Goal: Task Accomplishment & Management: Manage account settings

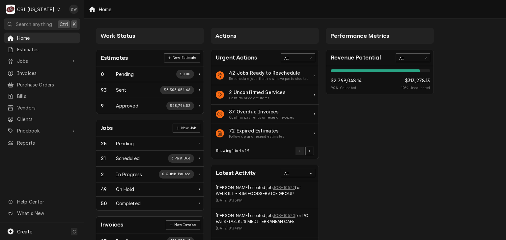
click at [57, 10] on icon "Dynamic Content Wrapper" at bounding box center [58, 9] width 3 height 3
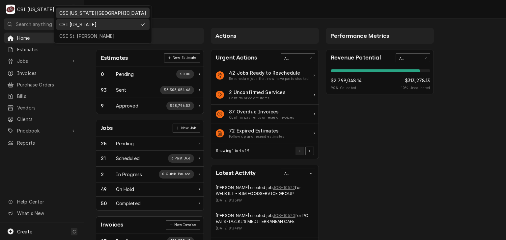
click at [66, 12] on div "CSI [US_STATE][GEOGRAPHIC_DATA]" at bounding box center [102, 13] width 87 height 7
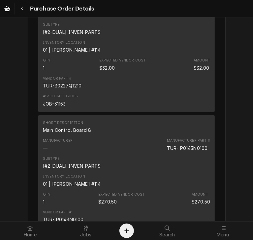
scroll to position [1162, 0]
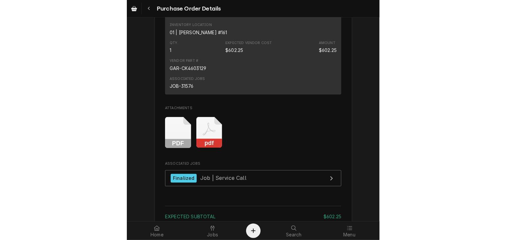
scroll to position [543, 0]
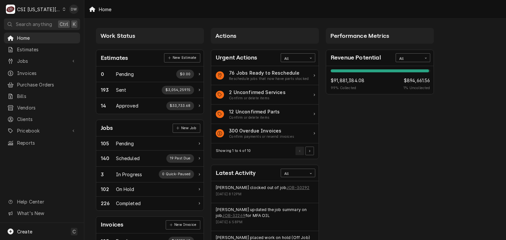
click at [53, 10] on div "C CSI [US_STATE] City" at bounding box center [36, 9] width 64 height 13
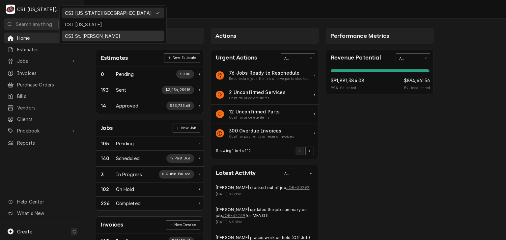
click at [70, 35] on div "CSI St. [PERSON_NAME]" at bounding box center [113, 36] width 96 height 7
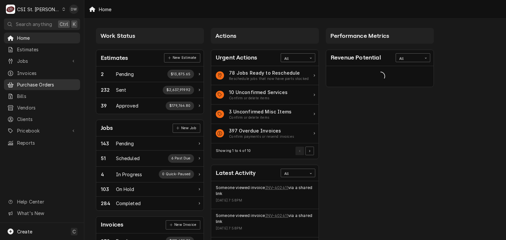
click at [54, 83] on span "Purchase Orders" at bounding box center [47, 84] width 60 height 7
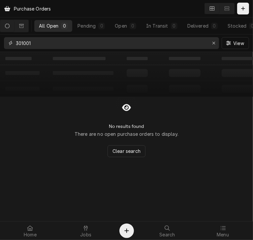
drag, startPoint x: 43, startPoint y: 44, endPoint x: -35, endPoint y: 40, distance: 78.2
click at [0, 40] on html "Purchase Orders All Open 0 Pending 0 Open 0 In Transit 0 Delivered 0 Stocked 0 …" at bounding box center [126, 120] width 253 height 240
type input "400907"
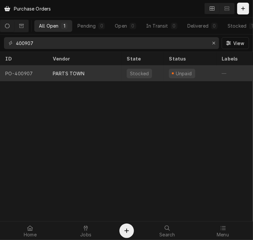
drag, startPoint x: 63, startPoint y: 72, endPoint x: 60, endPoint y: 70, distance: 3.4
click at [60, 70] on div "PARTS TOWN" at bounding box center [69, 73] width 32 height 7
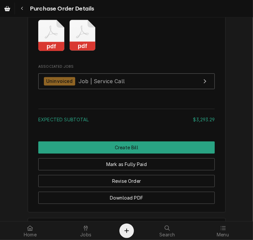
scroll to position [1054, 0]
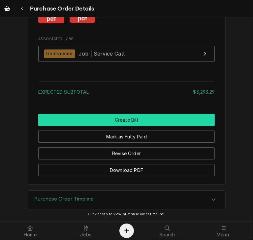
click at [126, 120] on button "Create Bill" at bounding box center [126, 120] width 176 height 12
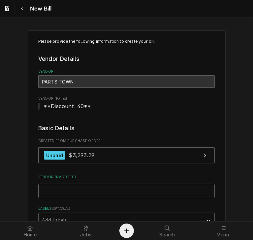
click at [57, 189] on input "Vendor Invoice ID" at bounding box center [126, 191] width 176 height 14
paste input "2106471637"
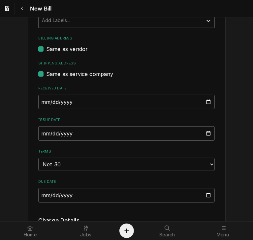
scroll to position [208, 0]
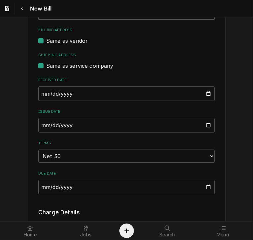
type input "2106471637"
click at [41, 125] on input "2025-08-22" at bounding box center [126, 125] width 176 height 14
type input "2025-07-31"
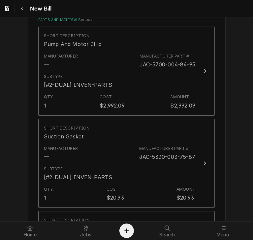
scroll to position [445, 0]
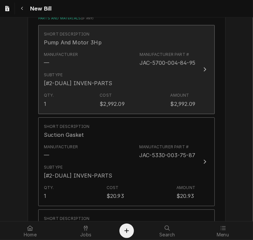
click at [204, 68] on div "Update Line Item" at bounding box center [204, 70] width 9 height 8
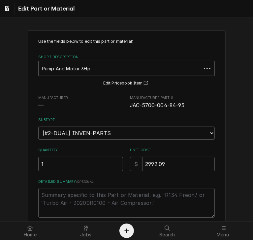
type textarea "x"
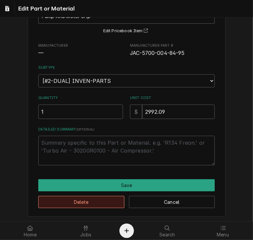
click at [102, 201] on button "Delete" at bounding box center [81, 202] width 86 height 12
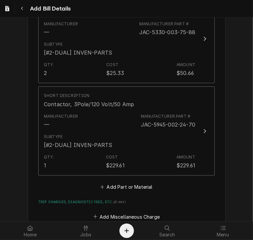
scroll to position [718, 0]
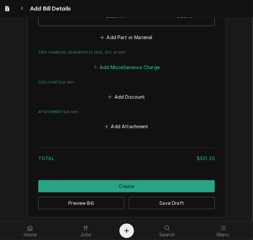
click at [125, 68] on button "Add Miscellaneous Charge" at bounding box center [126, 67] width 69 height 9
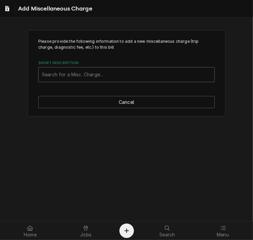
click at [110, 76] on div "Short Description" at bounding box center [126, 75] width 169 height 12
type input "ship"
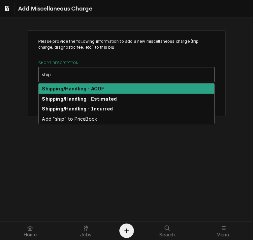
click at [104, 89] on div "Shipping/Handling - ACOF" at bounding box center [127, 89] width 176 height 10
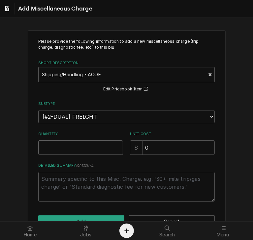
click at [65, 148] on input "Quantity" at bounding box center [80, 148] width 85 height 14
type textarea "x"
type input "1"
type textarea "x"
type input "2"
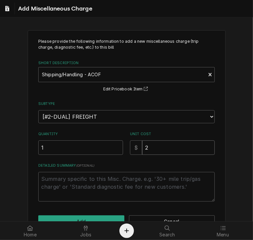
type textarea "x"
type input "2.6"
type textarea "x"
type input "2.63"
click at [57, 217] on button "Add" at bounding box center [81, 222] width 86 height 12
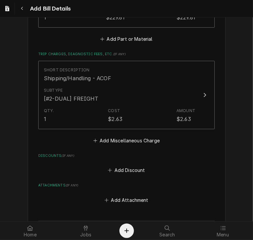
scroll to position [770, 0]
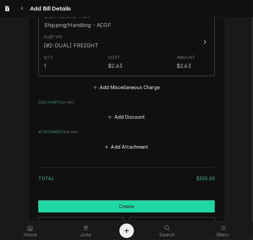
click at [148, 205] on button "Create" at bounding box center [126, 207] width 176 height 12
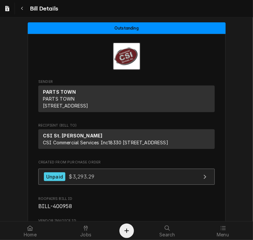
click at [55, 181] on div "Unpaid" at bounding box center [54, 177] width 21 height 9
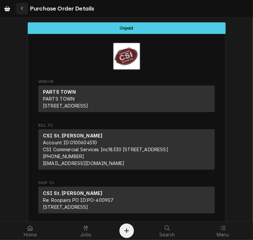
click at [22, 11] on div "Navigate back" at bounding box center [22, 8] width 7 height 7
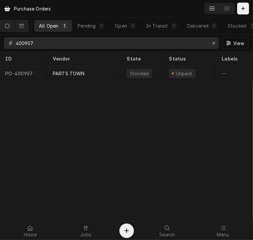
click at [41, 46] on input "400907" at bounding box center [111, 43] width 190 height 12
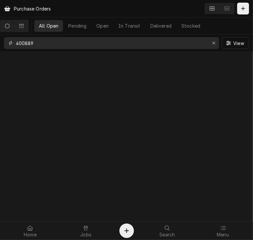
type input "400889"
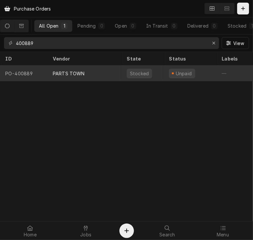
click at [90, 75] on div "PARTS TOWN" at bounding box center [84, 74] width 74 height 16
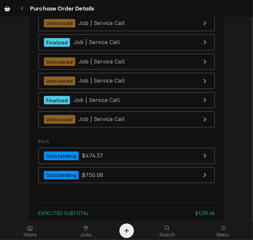
scroll to position [1747, 0]
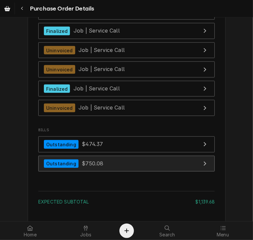
click at [83, 167] on span "$750.08" at bounding box center [92, 163] width 21 height 7
click at [116, 172] on link "Outstanding $750.08" at bounding box center [126, 164] width 176 height 16
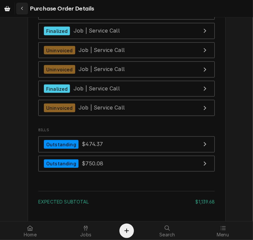
click at [24, 9] on div "Navigate back" at bounding box center [22, 8] width 7 height 7
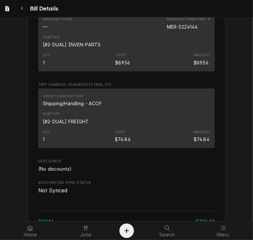
scroll to position [947, 0]
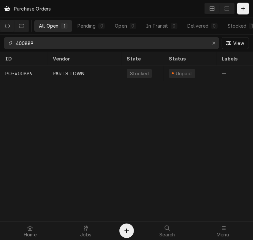
click at [38, 49] on input "400889" at bounding box center [111, 43] width 190 height 12
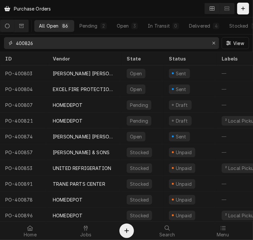
type input "400826"
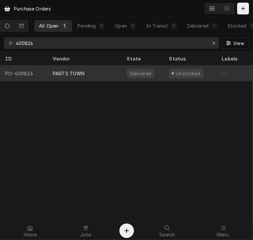
click at [75, 73] on div "PARTS TOWN" at bounding box center [69, 73] width 32 height 7
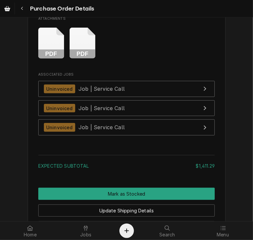
scroll to position [1403, 0]
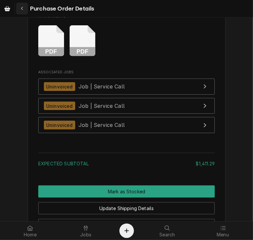
click at [21, 8] on icon "Navigate back" at bounding box center [22, 9] width 2 height 4
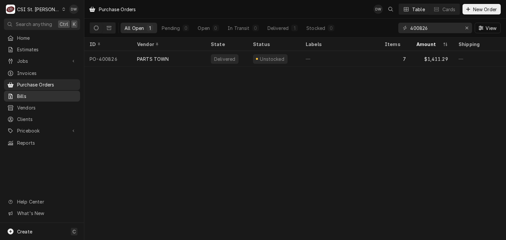
click at [31, 97] on div "Bills" at bounding box center [41, 96] width 73 height 8
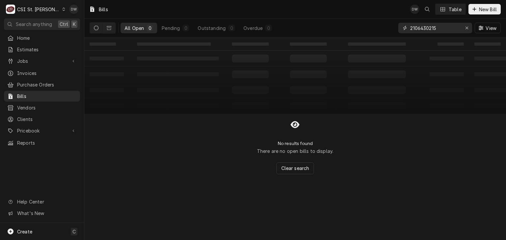
drag, startPoint x: 441, startPoint y: 27, endPoint x: 389, endPoint y: 30, distance: 52.4
click at [389, 30] on div "All Open 0 Pending 0 Outstanding 0 Overdue 0 2106430215 View" at bounding box center [295, 28] width 411 height 18
paste input "5884"
type input "2106458845"
drag, startPoint x: 441, startPoint y: 28, endPoint x: 356, endPoint y: 25, distance: 85.0
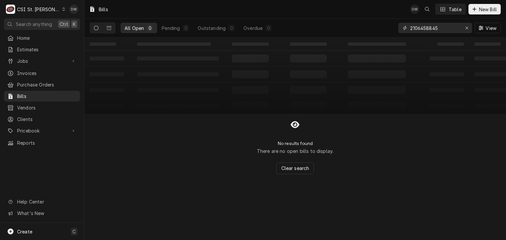
click at [356, 25] on div "All Open 0 Pending 0 Outstanding 0 Overdue 0 2106458845 View" at bounding box center [295, 28] width 411 height 18
click at [22, 94] on span "Bills" at bounding box center [47, 96] width 60 height 7
click at [38, 81] on span "Purchase Orders" at bounding box center [47, 84] width 60 height 7
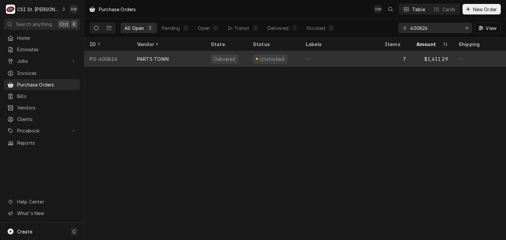
click at [150, 57] on div "PARTS TOWN" at bounding box center [153, 59] width 32 height 7
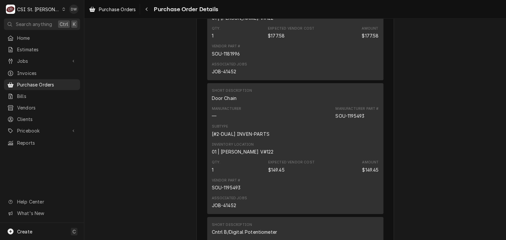
scroll to position [918, 0]
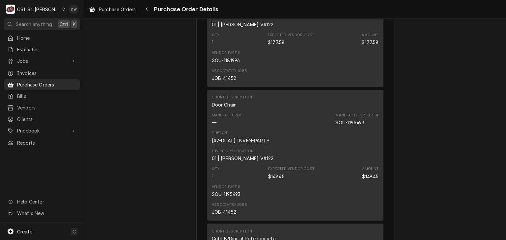
click at [107, 6] on div "Purchase Orders" at bounding box center [112, 9] width 49 height 8
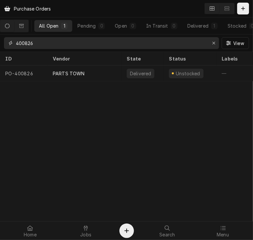
drag, startPoint x: 37, startPoint y: 45, endPoint x: 7, endPoint y: 45, distance: 30.3
click at [7, 45] on div "400826" at bounding box center [111, 43] width 215 height 12
type input "400440"
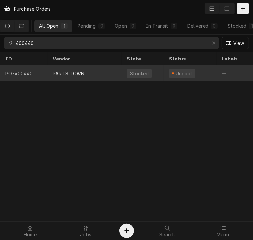
click at [57, 71] on div "PARTS TOWN" at bounding box center [69, 73] width 32 height 7
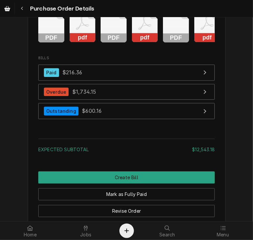
scroll to position [5811, 0]
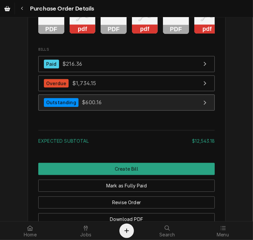
click at [54, 107] on div "Outstanding" at bounding box center [61, 102] width 35 height 9
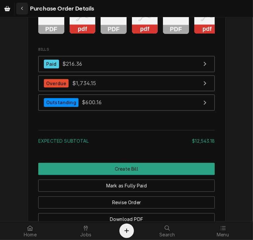
click at [22, 7] on icon "Navigate back" at bounding box center [22, 8] width 3 height 5
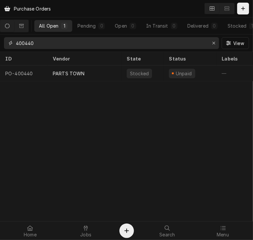
click at [40, 47] on input "400440" at bounding box center [111, 43] width 190 height 12
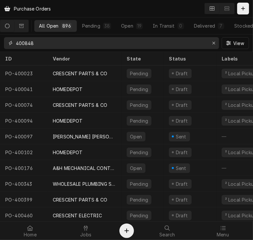
type input "400848"
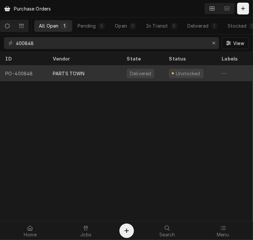
click at [69, 75] on div "PARTS TOWN" at bounding box center [69, 73] width 32 height 7
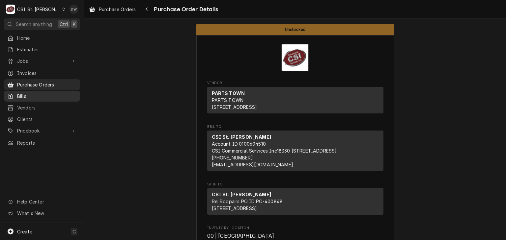
click at [33, 92] on div "Bills" at bounding box center [41, 96] width 73 height 8
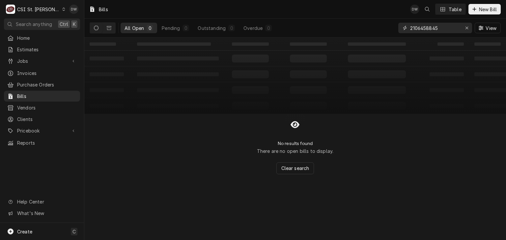
drag, startPoint x: 442, startPoint y: 28, endPoint x: 383, endPoint y: 24, distance: 59.1
click at [383, 24] on div "All Open 0 Pending 0 Outstanding 0 Overdue 0 2106458845 View" at bounding box center [295, 28] width 411 height 18
paste input "2"
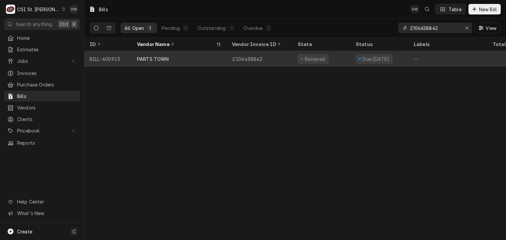
type input "2106458842"
click at [258, 57] on div "2106458842" at bounding box center [260, 59] width 66 height 16
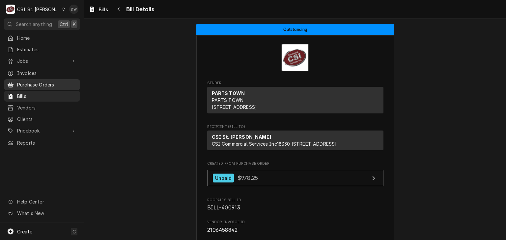
click at [38, 81] on span "Purchase Orders" at bounding box center [47, 84] width 60 height 7
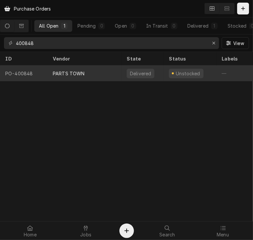
click at [69, 74] on div "PARTS TOWN" at bounding box center [69, 73] width 32 height 7
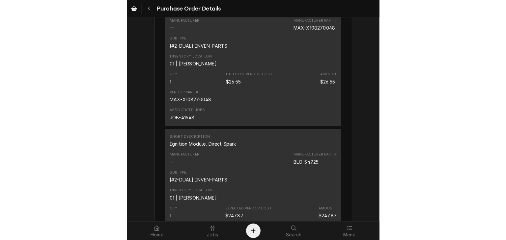
scroll to position [1904, 0]
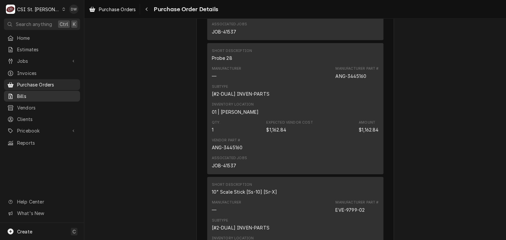
click at [16, 93] on div "Bills" at bounding box center [41, 96] width 69 height 7
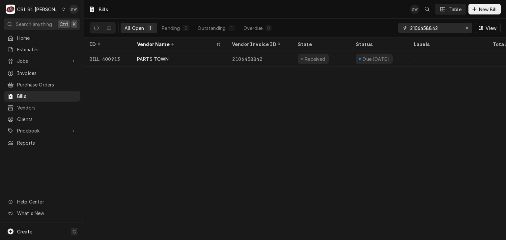
drag, startPoint x: 448, startPoint y: 31, endPoint x: 383, endPoint y: 30, distance: 64.6
click at [383, 30] on div "All Open 1 Pending 0 Outstanding 1 Overdue 0 2106458842 View" at bounding box center [295, 28] width 411 height 18
paste input "1"
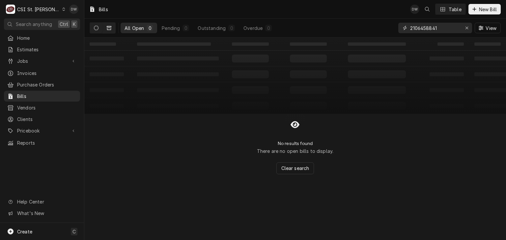
type input "2106458841"
click at [109, 30] on icon "Dynamic Content Wrapper" at bounding box center [109, 28] width 5 height 5
click at [79, 22] on button "Search anything Ctrl K" at bounding box center [42, 24] width 76 height 12
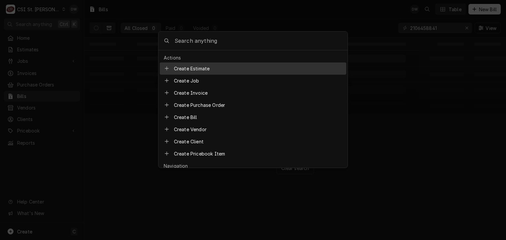
click at [104, 31] on body "C CSI St. Louis DW Search anything Ctrl K Home Estimates Jobs Jobs Job Series I…" at bounding box center [253, 120] width 506 height 240
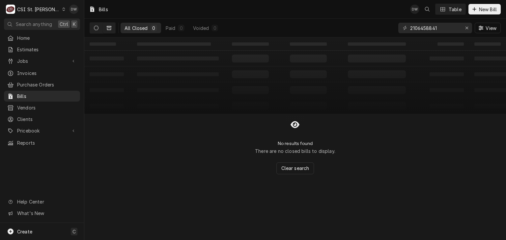
click at [93, 26] on button "Dynamic Content Wrapper" at bounding box center [96, 28] width 13 height 11
click at [35, 81] on span "Purchase Orders" at bounding box center [47, 84] width 60 height 7
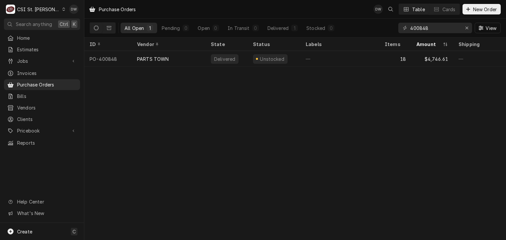
click at [413, 172] on div "Purchase Orders DW Table Cards New Order All Open 1 Pending 0 Open 0 In Transit…" at bounding box center [295, 120] width 422 height 240
click at [25, 230] on span "Create" at bounding box center [24, 232] width 15 height 6
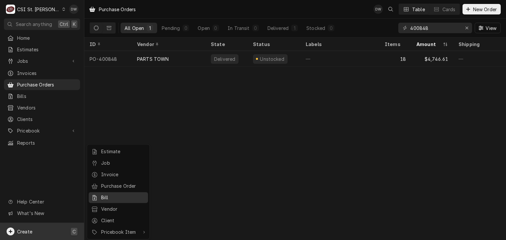
click at [103, 195] on div "Bill" at bounding box center [123, 197] width 44 height 7
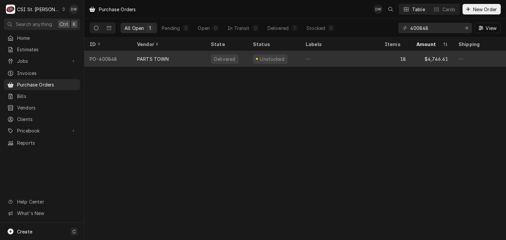
click at [159, 56] on div "PARTS TOWN" at bounding box center [153, 59] width 32 height 7
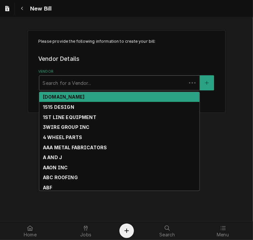
click at [62, 83] on div "Vendor" at bounding box center [112, 83] width 140 height 12
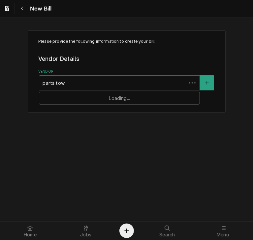
type input "parts town"
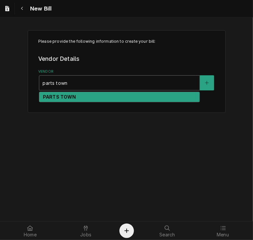
click at [72, 98] on strong "PARTS TOWN" at bounding box center [59, 97] width 33 height 6
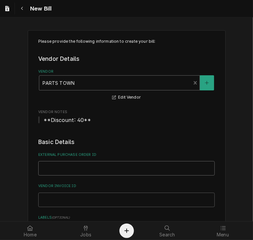
click at [46, 170] on input "External Purchase Order ID" at bounding box center [126, 168] width 176 height 14
type input "PO-400848"
paste input "SOU-1182755"
type input "S"
type input "2"
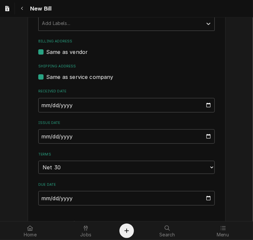
scroll to position [211, 0]
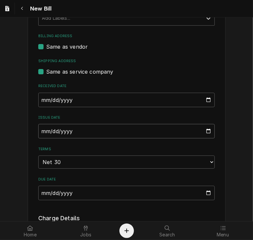
click at [41, 128] on input "2025-08-22" at bounding box center [126, 131] width 176 height 14
type input "2025-07-30"
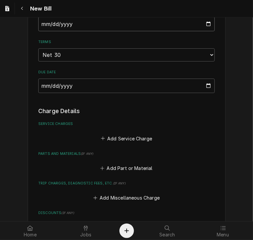
scroll to position [333, 0]
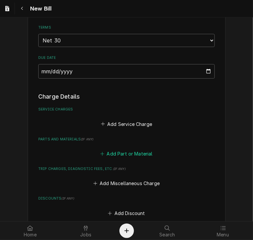
click at [127, 152] on button "Add Part or Material" at bounding box center [126, 153] width 54 height 9
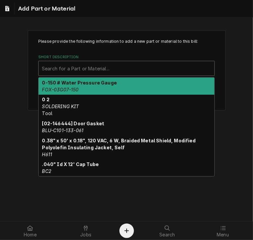
click at [77, 68] on div "Short Description" at bounding box center [126, 69] width 169 height 12
paste input "SOU-1182755"
type input "SOU-1182755"
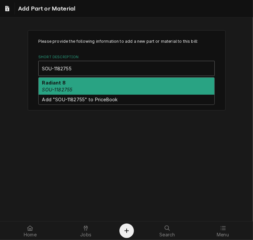
click at [97, 90] on div "Radiant 8 SOU-1182755" at bounding box center [127, 86] width 176 height 17
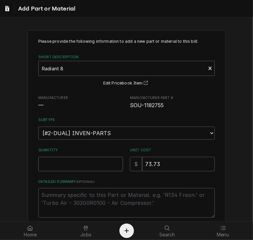
click at [74, 164] on input "Quantity" at bounding box center [80, 164] width 85 height 14
type textarea "x"
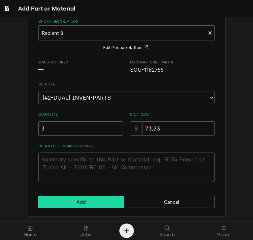
type input "3"
click at [68, 202] on button "Add" at bounding box center [81, 202] width 86 height 12
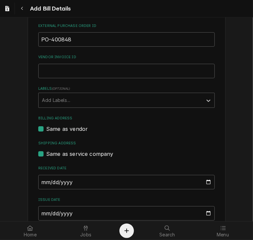
scroll to position [121, 0]
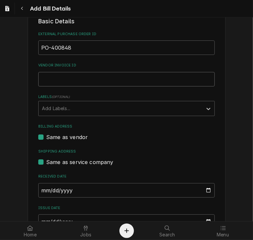
click at [60, 82] on input "Vendor Invoice ID" at bounding box center [126, 79] width 176 height 14
paste input "2106458841"
type input "2106458841"
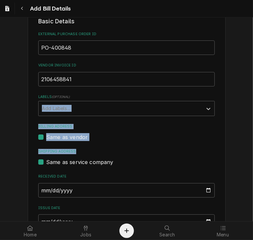
drag, startPoint x: 241, startPoint y: 87, endPoint x: 252, endPoint y: 154, distance: 67.5
click at [252, 154] on div "Please provide the following information to create your bill: Vendor Details Ve…" at bounding box center [126, 119] width 253 height 204
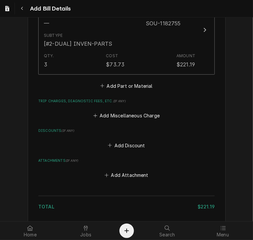
scroll to position [495, 0]
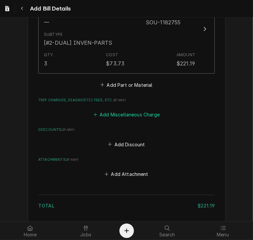
click at [138, 114] on button "Add Miscellaneous Charge" at bounding box center [126, 114] width 69 height 9
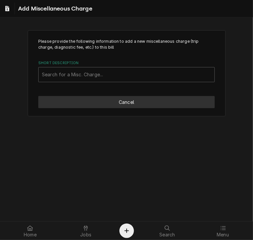
click at [123, 97] on button "Cancel" at bounding box center [126, 102] width 176 height 12
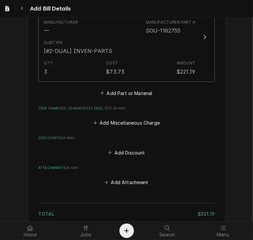
scroll to position [543, 0]
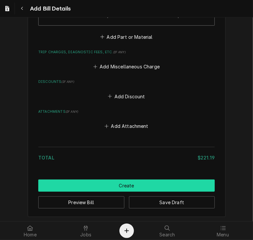
click at [132, 184] on button "Create" at bounding box center [126, 186] width 176 height 12
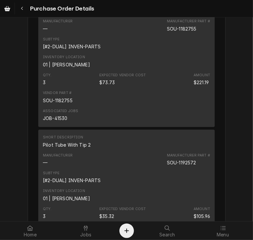
scroll to position [738, 0]
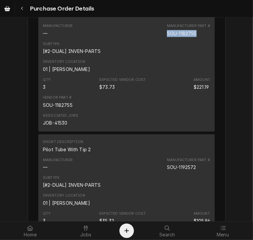
drag, startPoint x: 199, startPoint y: 54, endPoint x: 156, endPoint y: 56, distance: 42.2
click at [156, 39] on div "Manufacturer — Manufacturer Part # SOU-1182755" at bounding box center [126, 30] width 167 height 18
copy div "SOU-1182755"
click at [21, 8] on icon "Navigate back" at bounding box center [22, 8] width 3 height 5
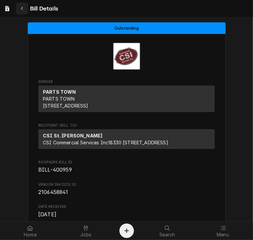
click at [22, 8] on icon "Navigate back" at bounding box center [22, 8] width 3 height 5
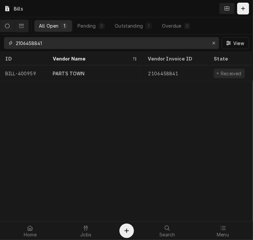
drag, startPoint x: 47, startPoint y: 43, endPoint x: -1, endPoint y: 41, distance: 48.4
click at [0, 41] on html "Bills All Open 1 Pending 0 Outstanding 1 Overdue 0 2106458841 View ID Vendor Na…" at bounding box center [126, 120] width 253 height 240
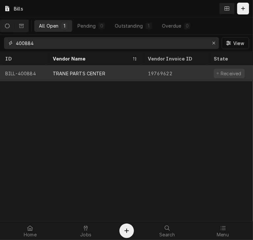
type input "400884"
click at [70, 75] on div "TRANE PARTS CENTER" at bounding box center [79, 73] width 52 height 7
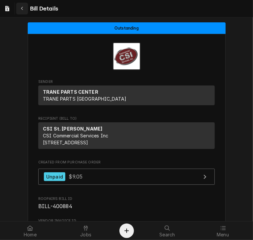
click at [23, 10] on icon "Navigate back" at bounding box center [22, 8] width 3 height 5
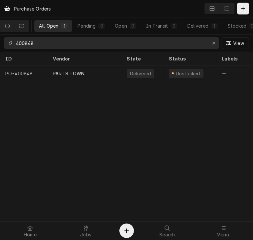
click at [42, 44] on input "400848" at bounding box center [111, 43] width 190 height 12
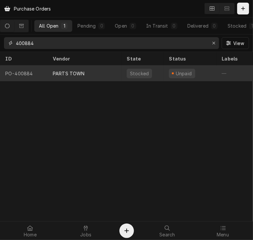
type input "400884"
click at [83, 78] on div "PARTS TOWN" at bounding box center [84, 74] width 74 height 16
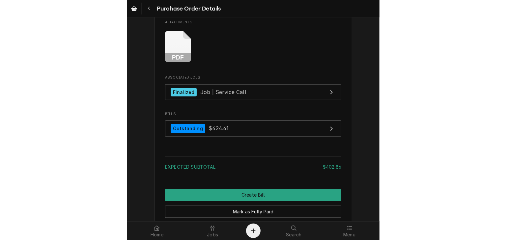
scroll to position [594, 0]
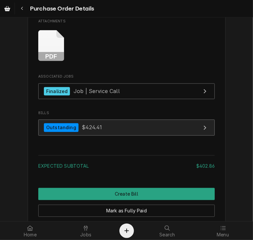
click at [51, 132] on div "Outstanding" at bounding box center [61, 128] width 35 height 9
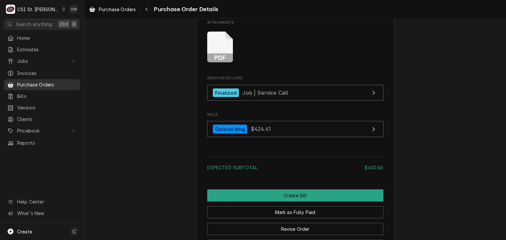
click at [41, 85] on span "Purchase Orders" at bounding box center [47, 84] width 60 height 7
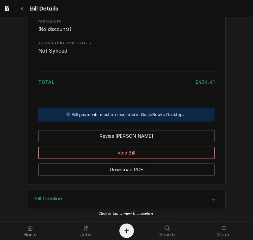
scroll to position [534, 0]
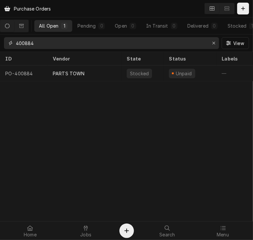
click at [40, 46] on input "400884" at bounding box center [111, 43] width 190 height 12
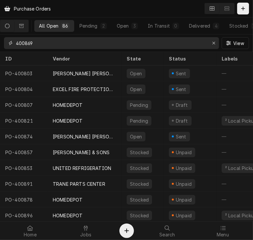
type input "400869"
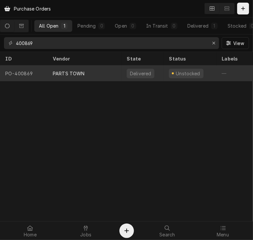
click at [70, 71] on div "PARTS TOWN" at bounding box center [69, 73] width 32 height 7
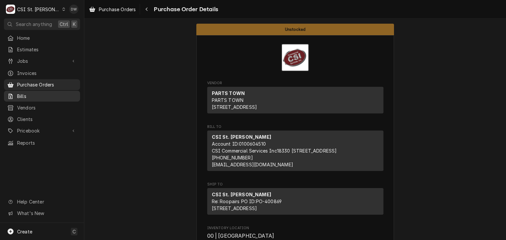
click at [33, 93] on span "Bills" at bounding box center [47, 96] width 60 height 7
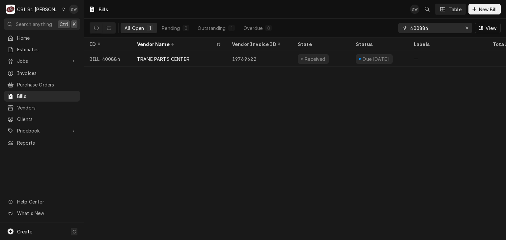
drag, startPoint x: 430, startPoint y: 27, endPoint x: 376, endPoint y: 27, distance: 54.3
click at [376, 27] on div "All Open 1 Pending 0 Outstanding 1 Overdue 0 400884 View" at bounding box center [295, 28] width 411 height 18
paste input "2106430213"
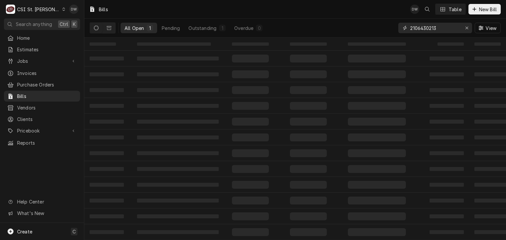
type input "2106430213"
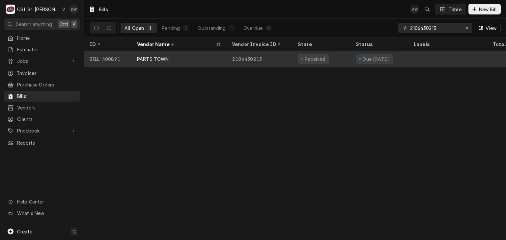
click at [174, 56] on div "PARTS TOWN" at bounding box center [179, 59] width 95 height 16
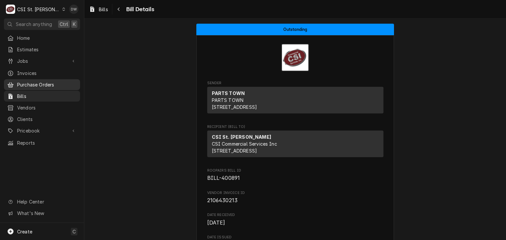
click at [34, 84] on span "Purchase Orders" at bounding box center [47, 84] width 60 height 7
click at [100, 11] on span "Bills" at bounding box center [103, 9] width 9 height 7
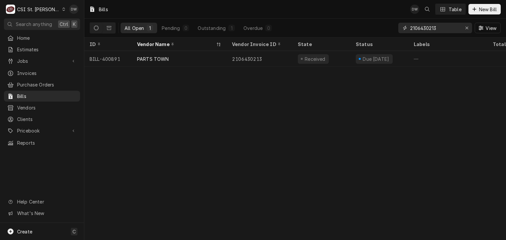
drag, startPoint x: 437, startPoint y: 29, endPoint x: 389, endPoint y: 31, distance: 48.1
click at [389, 31] on div "All Open 1 Pending 0 Outstanding 1 Overdue 0 2106430213 View" at bounding box center [295, 28] width 411 height 18
paste input "2"
type input "2106430212"
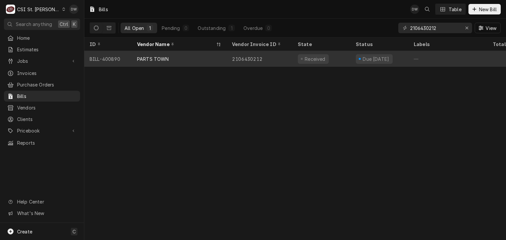
click at [260, 60] on div "2106430212" at bounding box center [260, 59] width 66 height 16
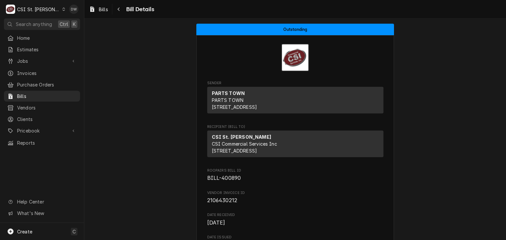
click at [47, 12] on div "C CSI St. [PERSON_NAME]" at bounding box center [36, 9] width 64 height 13
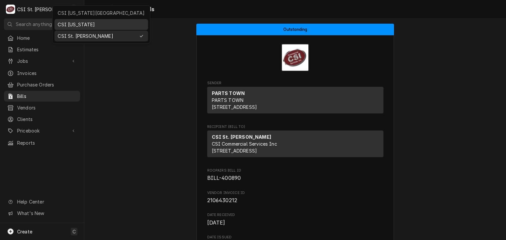
click at [64, 25] on div "CSI [US_STATE]" at bounding box center [101, 24] width 87 height 7
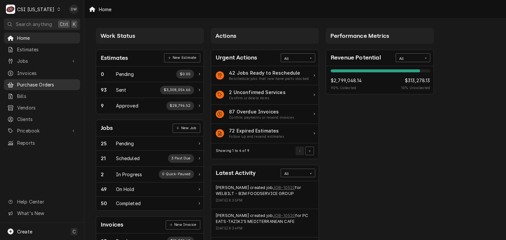
click at [44, 83] on span "Purchase Orders" at bounding box center [47, 84] width 60 height 7
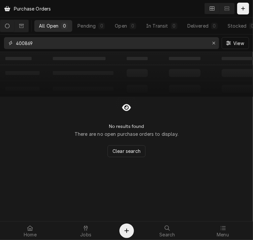
drag, startPoint x: 46, startPoint y: 43, endPoint x: -5, endPoint y: 40, distance: 50.9
click at [0, 40] on html "Purchase Orders All Open 0 Pending 0 Open 0 In Transit 0 Delivered 0 Stocked 0 …" at bounding box center [126, 120] width 253 height 240
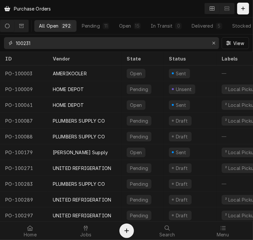
type input "100231"
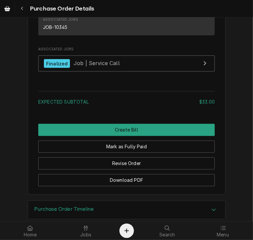
scroll to position [560, 0]
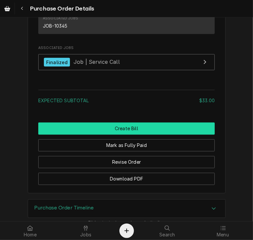
click at [123, 135] on button "Create Bill" at bounding box center [126, 129] width 176 height 12
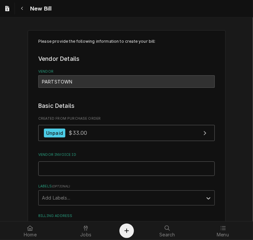
click at [42, 170] on input "Vendor Invoice ID" at bounding box center [126, 169] width 176 height 14
paste input "2106430211"
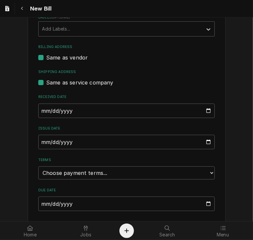
scroll to position [186, 0]
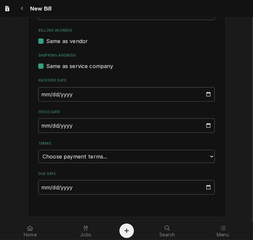
type input "2106430211"
click at [40, 125] on input "[DATE]" at bounding box center [126, 126] width 176 height 14
type input "[DATE]"
click at [178, 159] on select "Choose payment terms... Same Day Net 7 Net 14 Net 21 Net 30 Net 45 Net 60 Net 90" at bounding box center [126, 156] width 176 height 13
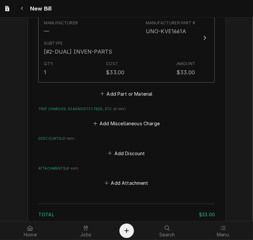
scroll to position [456, 0]
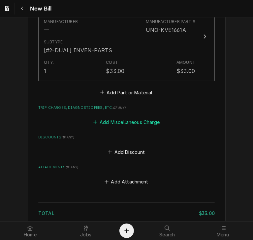
click at [124, 122] on button "Add Miscellaneous Charge" at bounding box center [126, 122] width 69 height 9
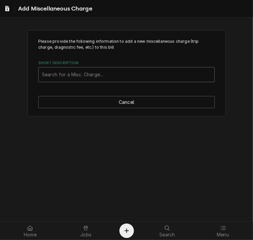
click at [80, 77] on div "Short Description" at bounding box center [126, 75] width 169 height 12
type input "ship"
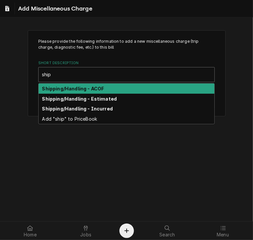
click at [83, 87] on strong "Shipping/Handling - ACOF" at bounding box center [73, 89] width 62 height 6
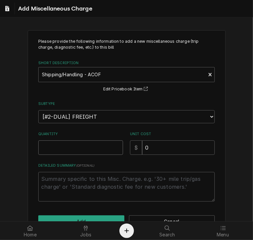
click at [58, 141] on input "Quantity" at bounding box center [80, 148] width 85 height 14
type textarea "x"
type input "1"
drag, startPoint x: 152, startPoint y: 149, endPoint x: 110, endPoint y: 145, distance: 42.7
click at [110, 145] on div "Quantity 1 Unit Cost $ 0" at bounding box center [126, 143] width 176 height 23
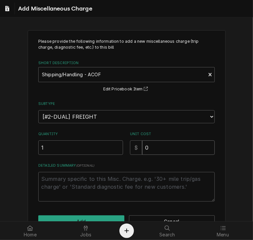
type textarea "x"
type input "2"
type textarea "x"
type input "21"
type textarea "x"
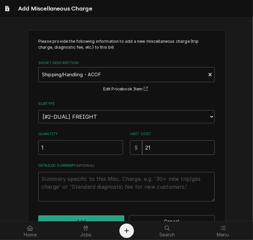
type input "21.0"
type textarea "x"
type input "21.06"
click at [107, 219] on button "Add" at bounding box center [81, 222] width 86 height 12
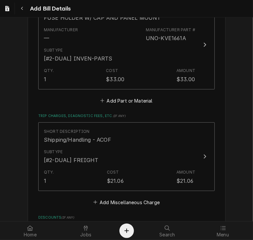
scroll to position [583, 0]
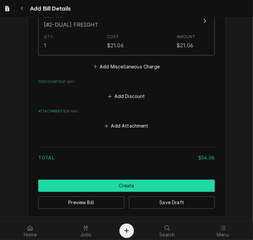
click at [118, 186] on button "Create" at bounding box center [126, 186] width 176 height 12
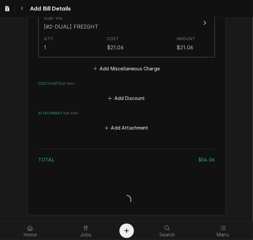
scroll to position [580, 0]
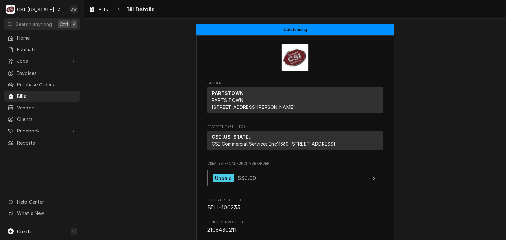
click at [44, 9] on div "CSI Kentucky" at bounding box center [35, 9] width 37 height 7
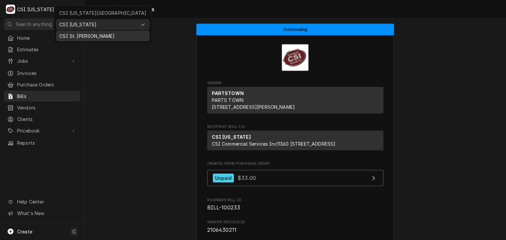
click at [66, 37] on div "CSI St. Louis" at bounding box center [102, 36] width 87 height 7
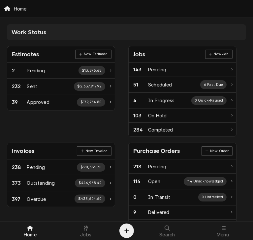
click at [155, 152] on div "Purchase Orders" at bounding box center [156, 151] width 46 height 9
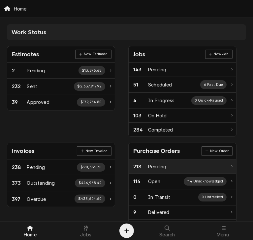
click at [155, 168] on div "Pending" at bounding box center [157, 166] width 18 height 7
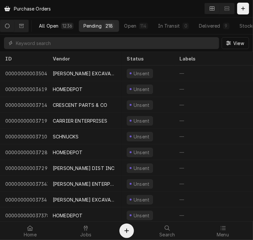
click at [52, 28] on div "All Open" at bounding box center [48, 25] width 19 height 7
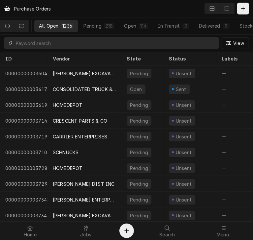
click at [25, 46] on input "Dynamic Content Wrapper" at bounding box center [116, 43] width 200 height 12
type input "400876"
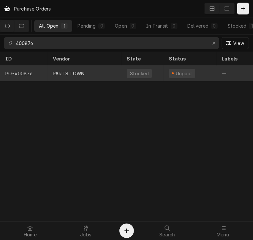
click at [73, 70] on div "PARTS TOWN" at bounding box center [69, 73] width 32 height 7
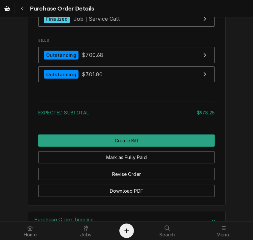
scroll to position [1195, 0]
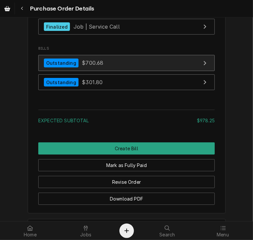
click at [82, 66] on span "$700.68" at bounding box center [92, 63] width 21 height 7
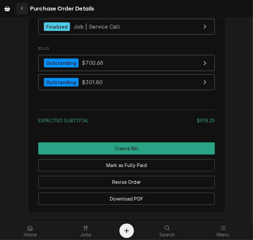
click at [18, 10] on button "Navigate back" at bounding box center [22, 9] width 12 height 12
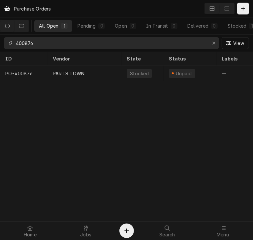
click at [51, 45] on input "400876" at bounding box center [111, 43] width 190 height 12
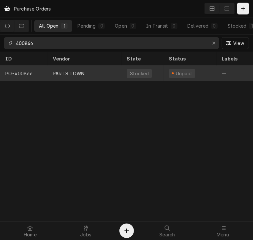
type input "400866"
click at [72, 70] on div "PARTS TOWN" at bounding box center [69, 73] width 32 height 7
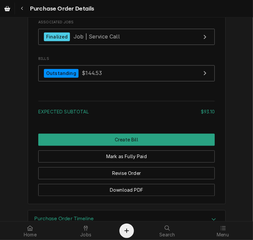
scroll to position [672, 0]
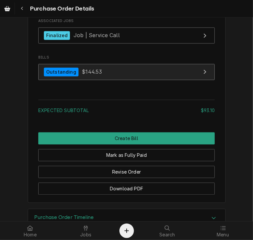
click at [82, 75] on span "$144.53" at bounding box center [92, 72] width 20 height 7
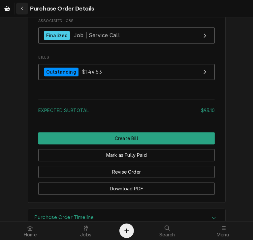
click at [21, 11] on icon "Navigate back" at bounding box center [22, 8] width 3 height 5
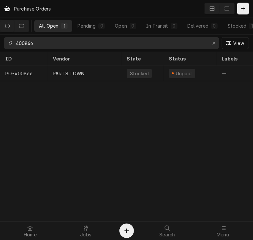
click at [48, 40] on input "400866" at bounding box center [111, 43] width 190 height 12
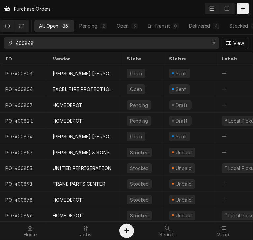
type input "400848"
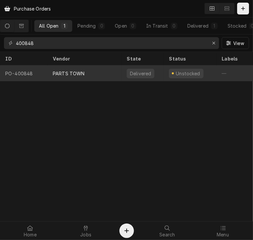
click at [61, 74] on div "PARTS TOWN" at bounding box center [69, 73] width 32 height 7
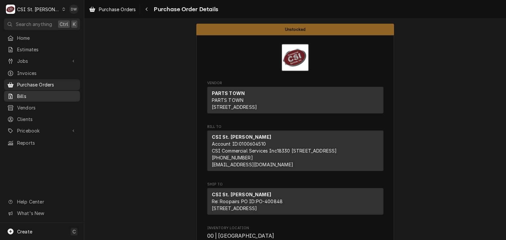
click at [34, 93] on span "Bills" at bounding box center [47, 96] width 60 height 7
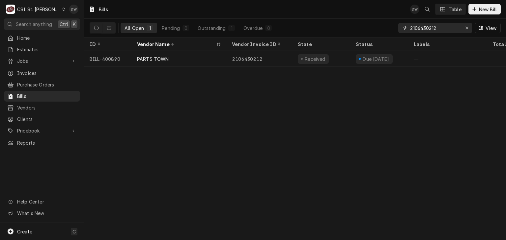
drag, startPoint x: 440, startPoint y: 29, endPoint x: 387, endPoint y: 36, distance: 53.6
click at [387, 36] on div "All Open 1 Pending 0 Outstanding 1 Overdue 0 2106430212 View" at bounding box center [295, 28] width 411 height 18
paste input "07"
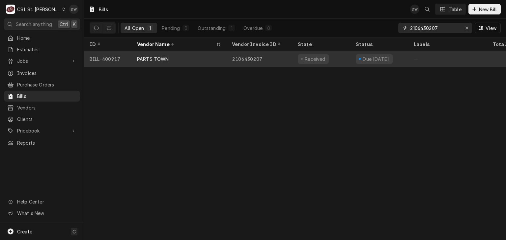
type input "2106430207"
click at [236, 60] on div "2106430207" at bounding box center [260, 59] width 66 height 16
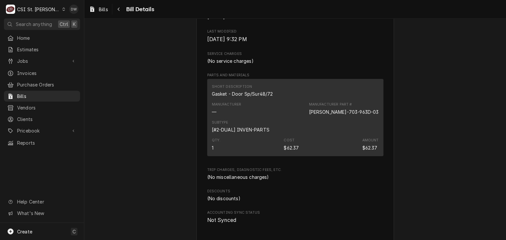
scroll to position [429, 0]
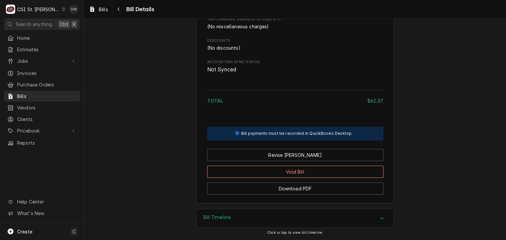
click at [377, 221] on div "Accordion Header" at bounding box center [382, 219] width 10 height 8
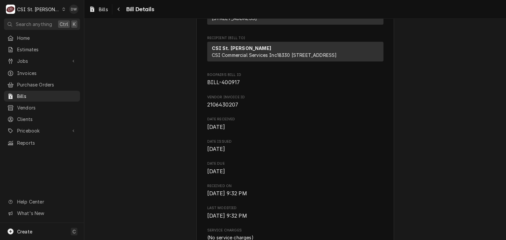
scroll to position [0, 0]
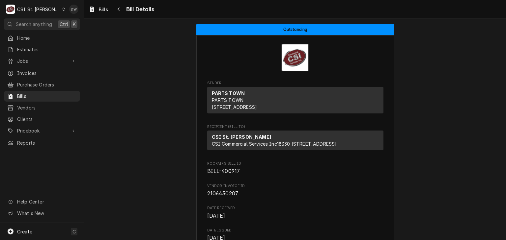
click at [105, 14] on div "Bills Bill Details" at bounding box center [295, 9] width 422 height 18
click at [103, 12] on span "Bills" at bounding box center [103, 9] width 9 height 7
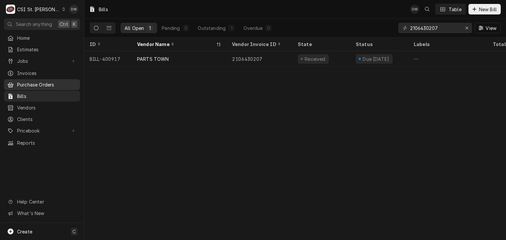
click at [41, 83] on span "Purchase Orders" at bounding box center [47, 84] width 60 height 7
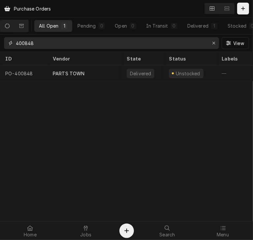
click at [40, 44] on input "400848" at bounding box center [111, 43] width 190 height 12
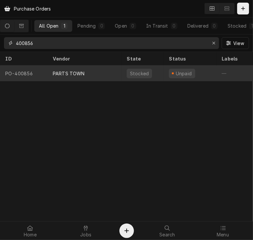
type input "400856"
click at [86, 74] on div "PARTS TOWN" at bounding box center [84, 74] width 74 height 16
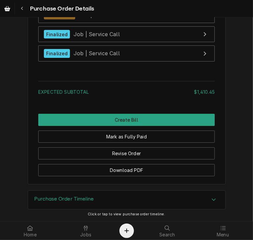
scroll to position [2359, 0]
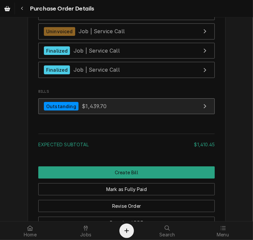
click at [82, 110] on span "$1,439.70" at bounding box center [94, 106] width 25 height 7
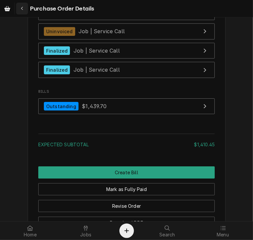
click at [22, 8] on icon "Navigate back" at bounding box center [22, 8] width 3 height 5
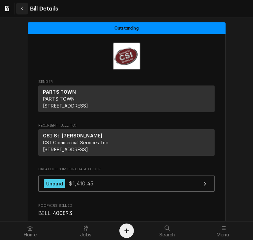
click at [22, 9] on icon "Navigate back" at bounding box center [22, 8] width 3 height 5
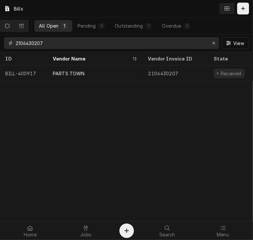
drag, startPoint x: 55, startPoint y: 45, endPoint x: 7, endPoint y: 45, distance: 47.8
click at [7, 45] on div "2106430207" at bounding box center [111, 43] width 215 height 12
paste input "02956"
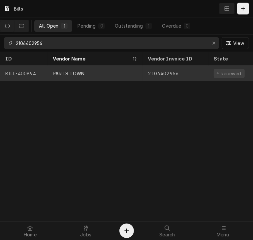
type input "2106402956"
click at [69, 73] on div "PARTS TOWN" at bounding box center [69, 73] width 32 height 7
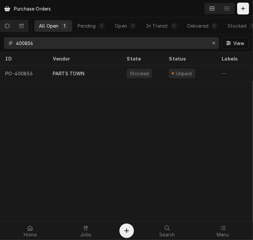
click at [44, 41] on input "400856" at bounding box center [111, 43] width 190 height 12
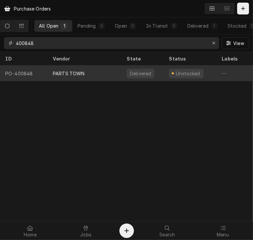
type input "400848"
click at [64, 74] on div "PARTS TOWN" at bounding box center [69, 73] width 32 height 7
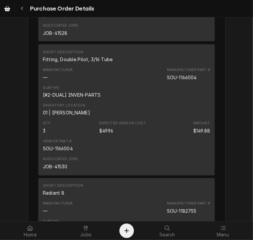
scroll to position [564, 0]
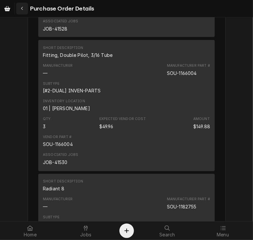
click at [21, 10] on icon "Navigate back" at bounding box center [22, 8] width 3 height 5
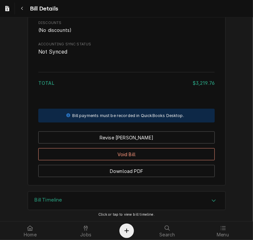
scroll to position [1750, 0]
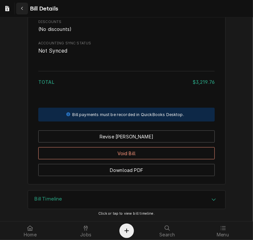
click at [21, 10] on icon "Navigate back" at bounding box center [22, 8] width 3 height 5
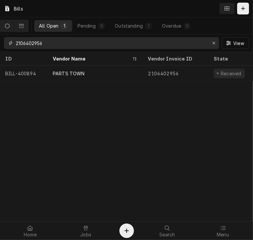
drag, startPoint x: 51, startPoint y: 43, endPoint x: -14, endPoint y: 42, distance: 64.9
click at [0, 42] on html "Bills All Open 1 Pending 0 Outstanding 1 Overdue 0 2106402956 View ID Vendor Na…" at bounding box center [126, 120] width 253 height 240
paste input "390002"
drag, startPoint x: 57, startPoint y: 44, endPoint x: -2, endPoint y: 46, distance: 59.0
click at [0, 46] on html "Bills All Open 1 Pending 0 Outstanding 1 Overdue 0 2106390002 View ID Vendor Na…" at bounding box center [126, 120] width 253 height 240
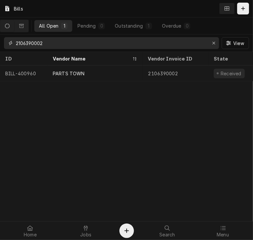
paste input "277758"
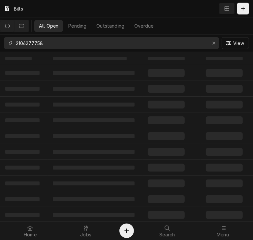
type input "2106277758"
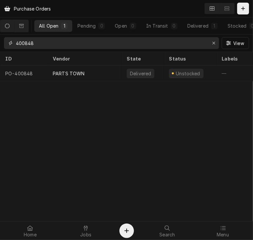
click at [44, 44] on input "400848" at bounding box center [111, 43] width 190 height 12
click at [42, 43] on input "400848" at bounding box center [111, 43] width 190 height 12
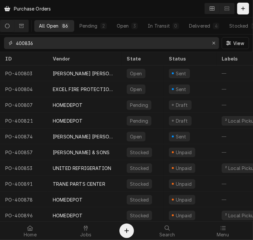
type input "400836"
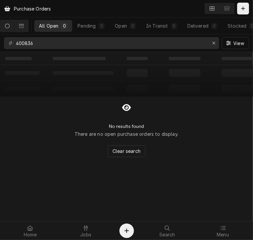
click at [10, 27] on icon "Dynamic Content Wrapper" at bounding box center [7, 26] width 5 height 5
click at [24, 28] on icon "Dynamic Content Wrapper" at bounding box center [21, 26] width 5 height 4
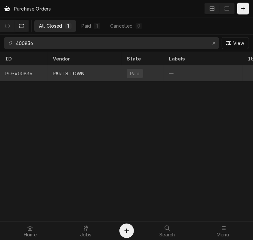
click at [58, 73] on div "PARTS TOWN" at bounding box center [69, 73] width 32 height 7
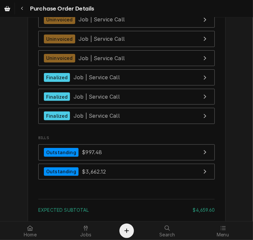
scroll to position [2644, 0]
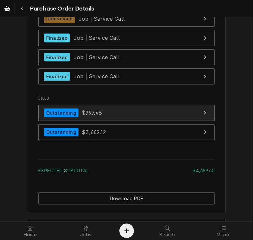
click at [55, 118] on div "Outstanding" at bounding box center [61, 113] width 35 height 9
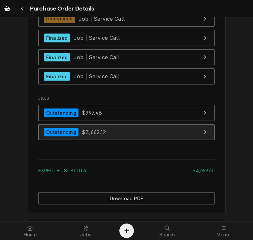
click at [82, 135] on span "$3,662.12" at bounding box center [94, 132] width 24 height 7
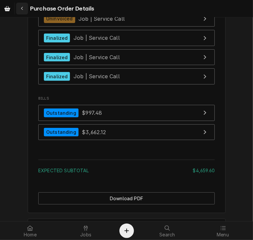
click at [21, 9] on icon "Navigate back" at bounding box center [22, 8] width 3 height 5
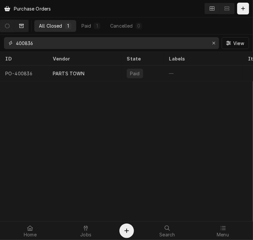
click at [41, 42] on input "400836" at bounding box center [111, 43] width 190 height 12
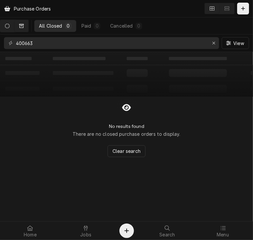
click at [8, 28] on button "Dynamic Content Wrapper" at bounding box center [7, 26] width 14 height 12
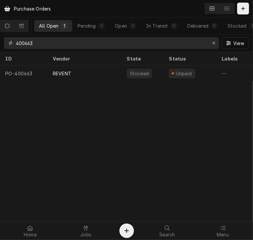
click at [50, 47] on input "400663" at bounding box center [111, 43] width 190 height 12
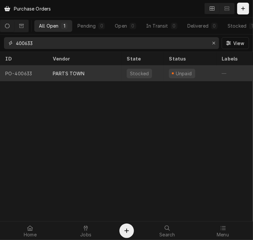
type input "400633"
click at [66, 73] on div "PARTS TOWN" at bounding box center [69, 73] width 32 height 7
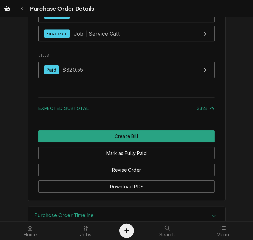
scroll to position [1129, 0]
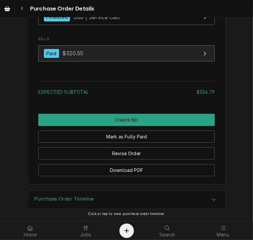
click at [71, 56] on span "$320.55" at bounding box center [72, 53] width 21 height 7
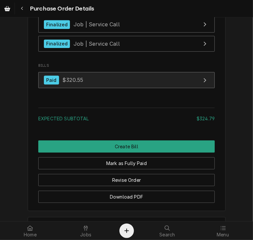
scroll to position [1092, 0]
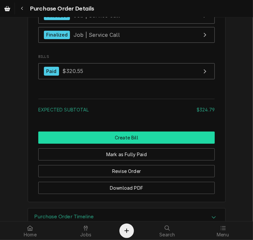
click at [144, 144] on button "Create Bill" at bounding box center [126, 138] width 176 height 12
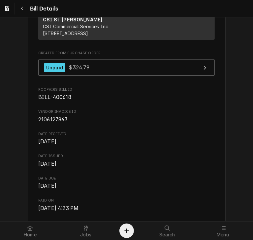
scroll to position [33, 0]
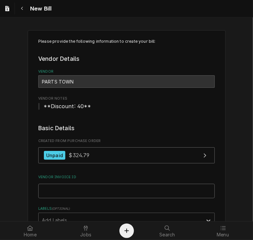
click at [62, 186] on input "Vendor Invoice ID" at bounding box center [126, 191] width 176 height 14
paste input "2106390002"
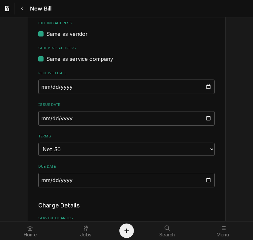
scroll to position [217, 0]
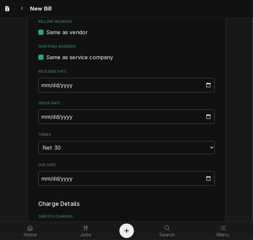
type input "2106390002"
click at [44, 119] on input "2025-08-22" at bounding box center [126, 117] width 176 height 14
type input "2025-07-23"
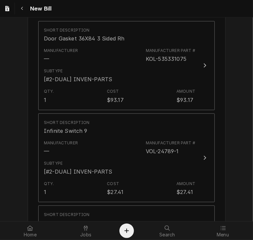
scroll to position [459, 0]
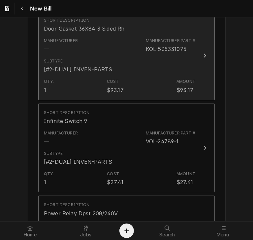
click at [203, 56] on icon "Update Line Item" at bounding box center [204, 55] width 3 height 5
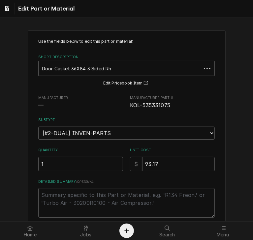
scroll to position [52, 0]
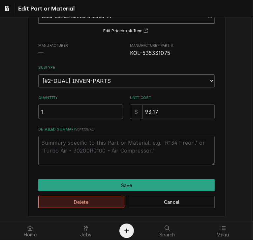
click at [111, 203] on button "Delete" at bounding box center [81, 202] width 86 height 12
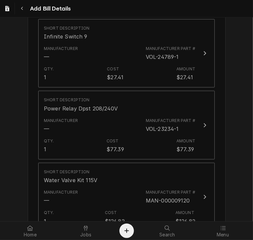
scroll to position [451, 0]
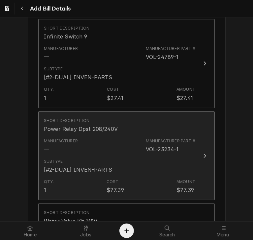
click at [200, 152] on div "Update Line Item" at bounding box center [204, 156] width 9 height 8
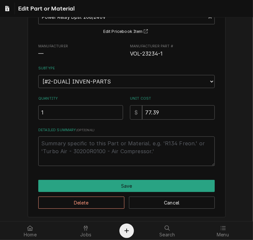
scroll to position [52, 0]
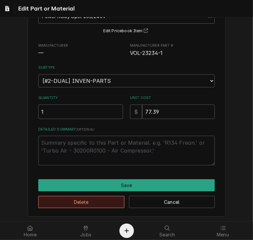
click at [105, 202] on button "Delete" at bounding box center [81, 202] width 86 height 12
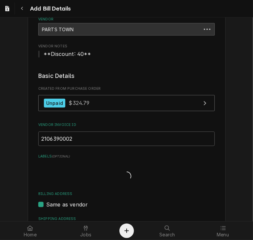
scroll to position [443, 0]
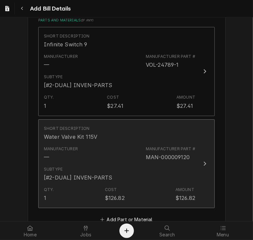
click at [201, 160] on div "Update Line Item" at bounding box center [204, 164] width 9 height 8
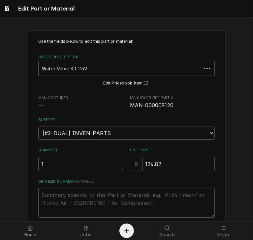
type textarea "x"
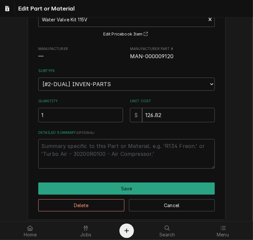
scroll to position [52, 0]
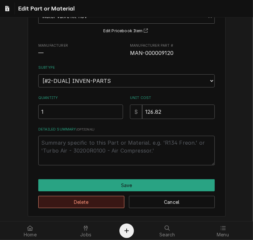
click at [99, 203] on button "Delete" at bounding box center [81, 202] width 86 height 12
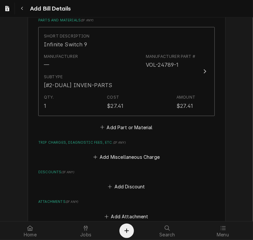
scroll to position [435, 0]
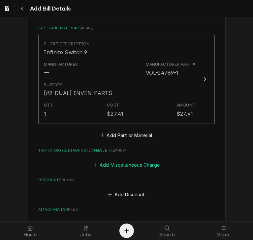
click at [113, 164] on button "Add Miscellaneous Charge" at bounding box center [126, 165] width 69 height 9
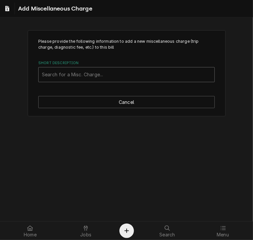
click at [69, 74] on div "Short Description" at bounding box center [126, 75] width 169 height 12
type input "ship"
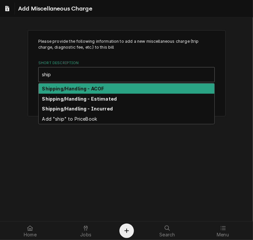
click at [93, 90] on strong "Shipping/Handling - ACOF" at bounding box center [73, 89] width 62 height 6
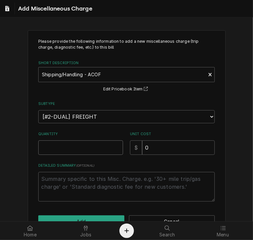
click at [57, 152] on input "Quantity" at bounding box center [80, 148] width 85 height 14
type textarea "x"
type input "1"
drag, startPoint x: 149, startPoint y: 150, endPoint x: 129, endPoint y: 147, distance: 20.0
click at [130, 147] on div "$ 0" at bounding box center [172, 148] width 85 height 14
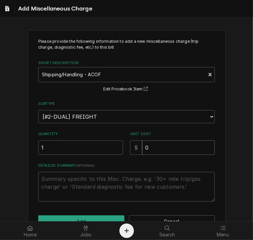
type textarea "x"
type input ".9"
type textarea "x"
type input ".94"
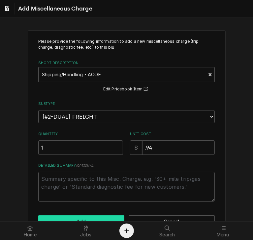
click at [103, 217] on button "Add" at bounding box center [81, 222] width 86 height 12
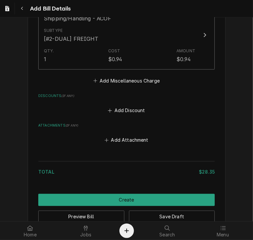
scroll to position [606, 0]
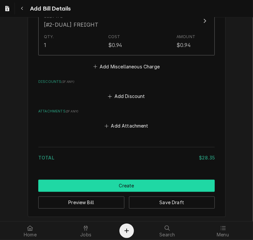
click at [150, 186] on button "Create" at bounding box center [126, 186] width 176 height 12
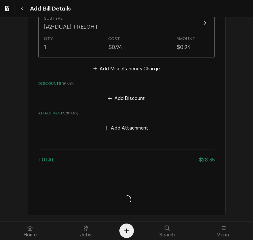
scroll to position [602, 0]
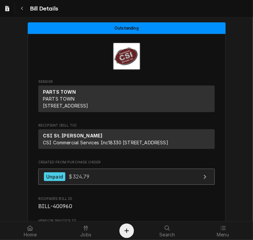
click at [71, 180] on span "$324.79" at bounding box center [79, 177] width 21 height 7
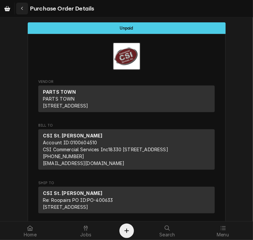
click at [19, 8] on div "Navigate back" at bounding box center [22, 8] width 7 height 7
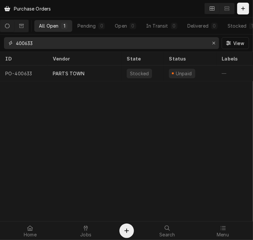
click at [42, 44] on input "400633" at bounding box center [111, 43] width 190 height 12
click at [37, 46] on input "400633" at bounding box center [111, 43] width 190 height 12
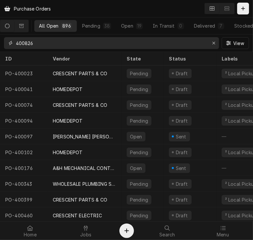
type input "400826"
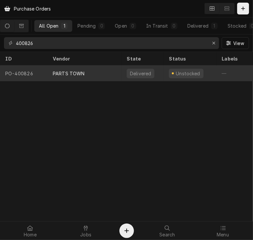
click at [71, 73] on div "PARTS TOWN" at bounding box center [69, 73] width 32 height 7
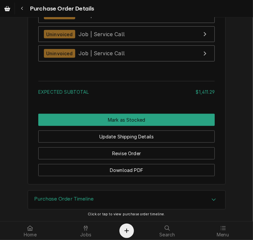
scroll to position [1495, 0]
click at [21, 9] on icon "Navigate back" at bounding box center [22, 8] width 3 height 5
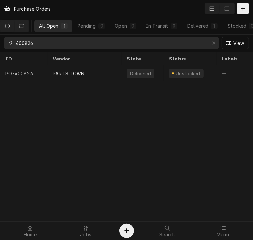
click at [43, 44] on input "400826" at bounding box center [111, 43] width 190 height 12
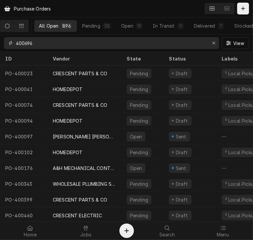
type input "400696"
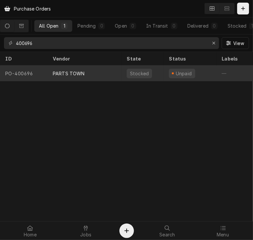
click at [73, 73] on div "PARTS TOWN" at bounding box center [69, 73] width 32 height 7
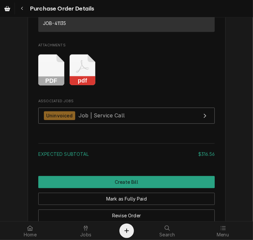
scroll to position [835, 0]
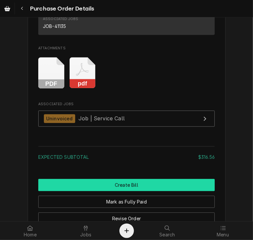
click at [145, 191] on button "Create Bill" at bounding box center [126, 185] width 176 height 12
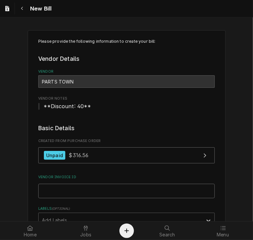
click at [55, 193] on input "Vendor Invoice ID" at bounding box center [126, 191] width 176 height 14
paste input "2106277758"
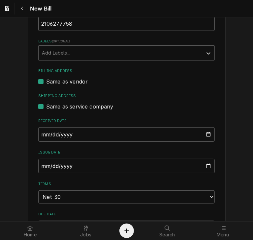
scroll to position [172, 0]
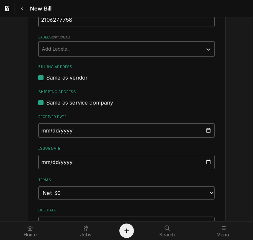
type input "2106277758"
click at [41, 162] on input "2025-08-22" at bounding box center [126, 162] width 176 height 14
type input "2025-07-11"
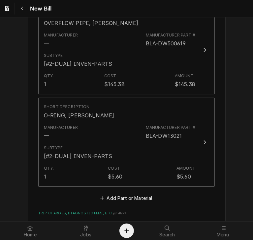
scroll to position [559, 0]
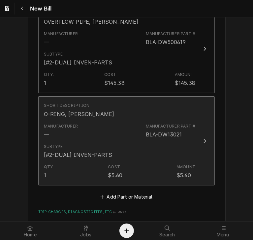
click at [203, 141] on icon "Update Line Item" at bounding box center [204, 141] width 3 height 5
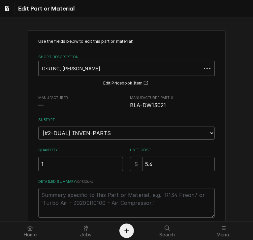
type textarea "x"
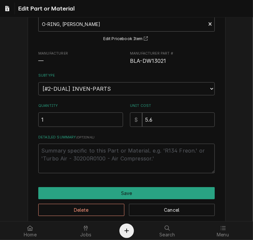
scroll to position [52, 0]
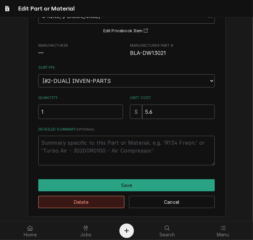
click at [86, 203] on button "Delete" at bounding box center [81, 202] width 86 height 12
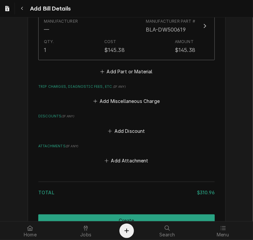
scroll to position [571, 0]
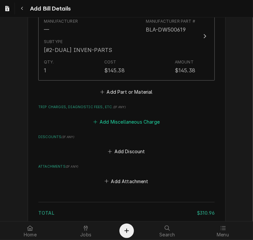
click at [114, 117] on button "Add Miscellaneous Charge" at bounding box center [126, 121] width 69 height 9
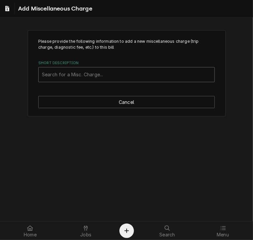
click at [58, 72] on div "Short Description" at bounding box center [126, 75] width 169 height 12
type input "ship"
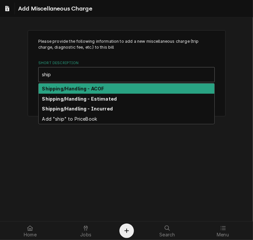
click at [71, 91] on div "Shipping/Handling - ACOF" at bounding box center [127, 89] width 176 height 10
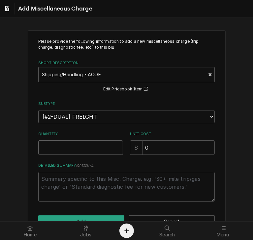
click at [51, 144] on input "Quantity" at bounding box center [80, 148] width 85 height 14
type textarea "x"
type input "1"
drag, startPoint x: 149, startPoint y: 149, endPoint x: 111, endPoint y: 144, distance: 38.2
click at [111, 144] on div "Quantity 1 Unit Cost $ 0" at bounding box center [126, 143] width 176 height 23
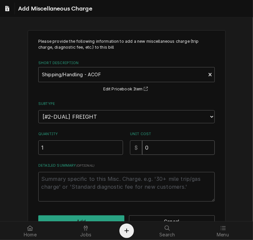
type textarea "x"
type input "2"
type textarea "x"
type input "21"
type textarea "x"
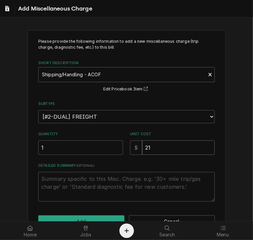
type input "21.3"
type textarea "x"
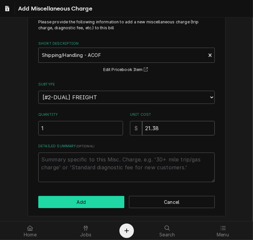
type input "21.38"
click at [77, 201] on button "Add" at bounding box center [81, 202] width 86 height 12
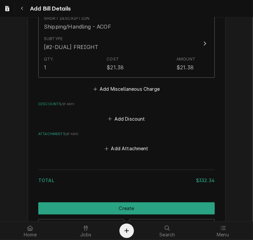
scroll to position [698, 0]
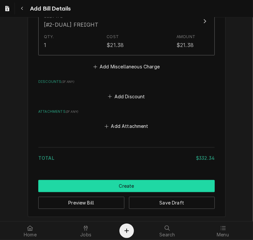
click at [130, 185] on button "Create" at bounding box center [126, 186] width 176 height 12
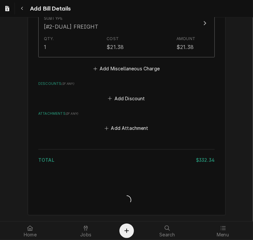
scroll to position [695, 0]
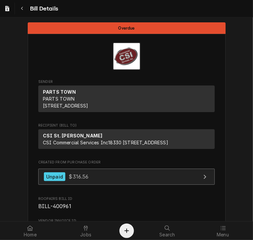
click at [69, 180] on span "$316.56" at bounding box center [79, 177] width 20 height 7
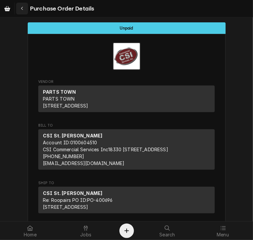
click at [19, 7] on div "Navigate back" at bounding box center [22, 8] width 7 height 7
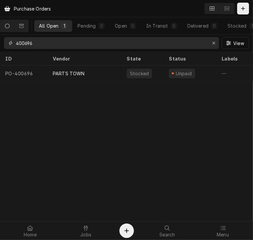
drag, startPoint x: 40, startPoint y: 42, endPoint x: -8, endPoint y: 58, distance: 49.8
click at [0, 58] on html "Purchase Orders All Open 1 Pending 0 Open 0 In Transit 0 Delivered 0 Stocked 1 …" at bounding box center [126, 120] width 253 height 240
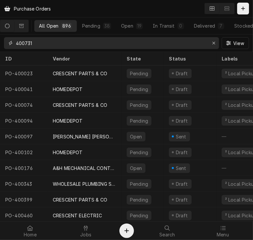
type input "400731"
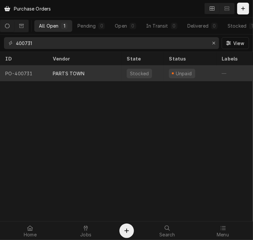
click at [66, 75] on div "PARTS TOWN" at bounding box center [69, 73] width 32 height 7
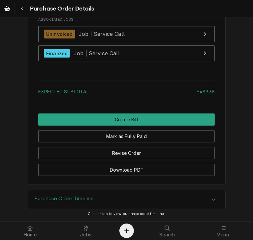
scroll to position [939, 0]
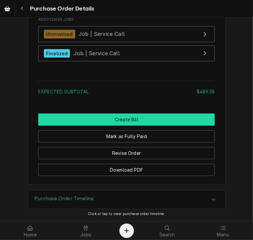
click at [153, 121] on button "Create Bill" at bounding box center [126, 120] width 176 height 12
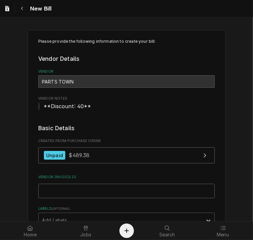
click at [82, 193] on input "Vendor Invoice ID" at bounding box center [126, 191] width 176 height 14
paste input "2106265727"
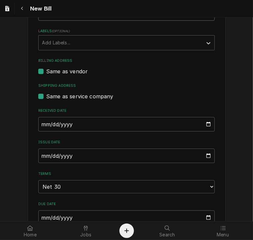
scroll to position [192, 0]
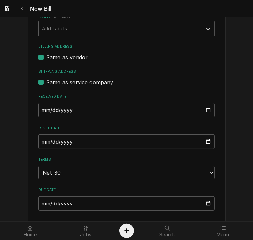
type input "2106265727"
click at [39, 142] on input "2025-08-22" at bounding box center [126, 142] width 176 height 14
type input "2025-07-10"
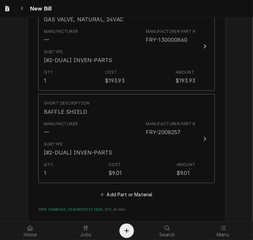
scroll to position [565, 0]
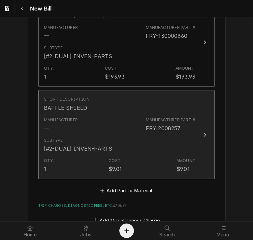
click at [203, 135] on icon "Update Line Item" at bounding box center [204, 134] width 3 height 5
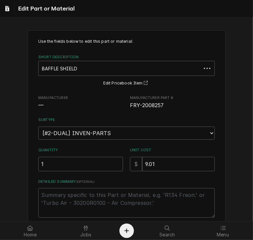
type textarea "x"
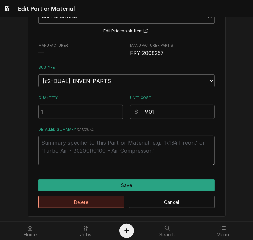
click at [83, 199] on button "Delete" at bounding box center [81, 202] width 86 height 12
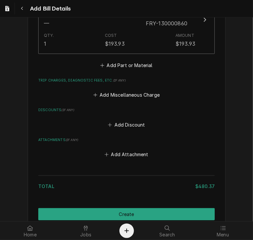
scroll to position [577, 0]
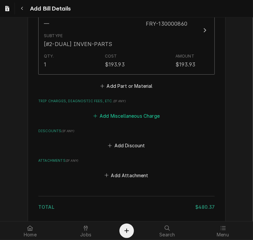
click at [134, 114] on button "Add Miscellaneous Charge" at bounding box center [126, 115] width 69 height 9
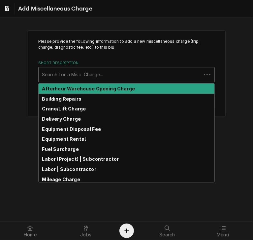
click at [49, 74] on div "Short Description" at bounding box center [120, 75] width 156 height 12
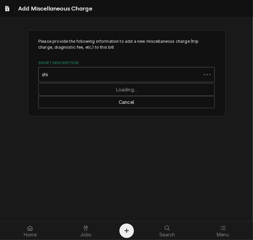
type input "ship"
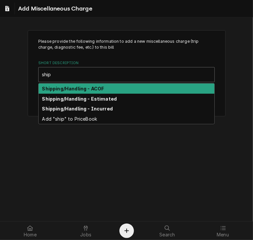
click at [50, 86] on strong "Shipping/Handling - ACOF" at bounding box center [73, 89] width 62 height 6
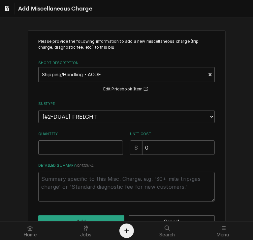
click at [54, 145] on input "Quantity" at bounding box center [80, 148] width 85 height 14
type textarea "x"
type input "1"
drag, startPoint x: 150, startPoint y: 147, endPoint x: 116, endPoint y: 146, distance: 34.0
click at [116, 146] on div "Quantity 1 Unit Cost $ 0" at bounding box center [126, 143] width 176 height 23
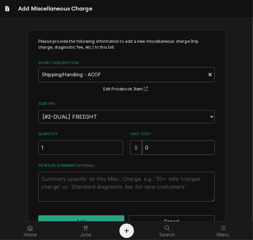
type textarea "x"
type input "2"
type textarea "x"
type input "20"
type textarea "x"
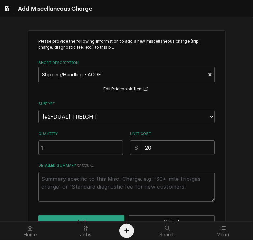
type input "20.1"
type textarea "x"
type input "20.12"
click at [104, 218] on button "Add" at bounding box center [81, 222] width 86 height 12
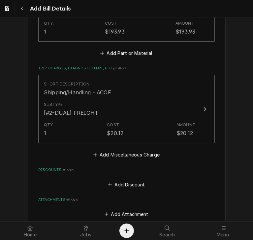
scroll to position [698, 0]
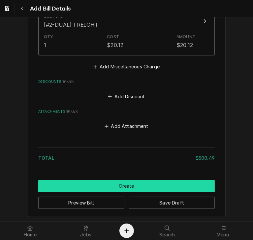
click at [139, 181] on button "Create" at bounding box center [126, 186] width 176 height 12
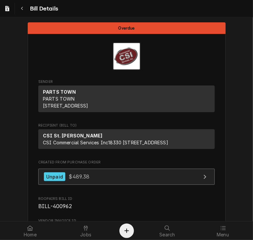
click at [53, 185] on link "Unpaid $489.38" at bounding box center [126, 177] width 176 height 16
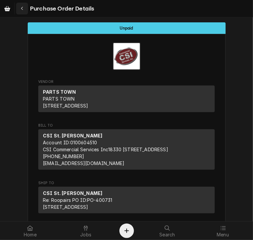
click at [21, 9] on icon "Navigate back" at bounding box center [22, 8] width 3 height 5
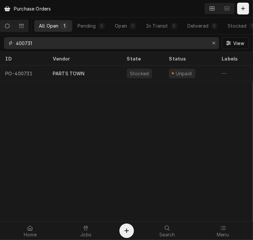
click at [40, 45] on input "400731" at bounding box center [111, 43] width 190 height 12
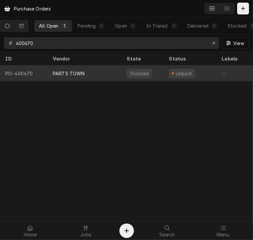
type input "400670"
click at [67, 76] on div "PARTS TOWN" at bounding box center [84, 74] width 74 height 16
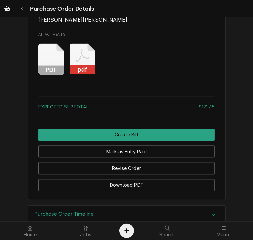
scroll to position [658, 0]
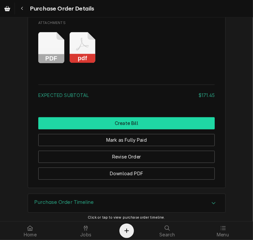
click at [124, 120] on button "Create Bill" at bounding box center [126, 123] width 176 height 12
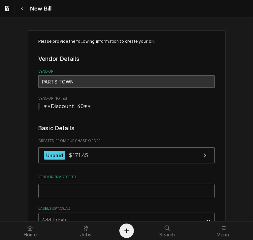
click at [60, 193] on input "Vendor Invoice ID" at bounding box center [126, 191] width 176 height 14
paste input "2106252372"
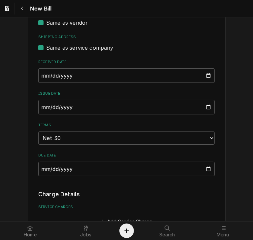
scroll to position [228, 0]
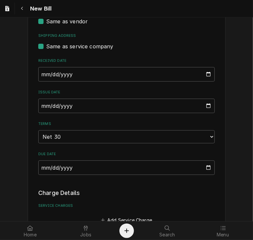
type input "2106252372"
click at [41, 108] on input "[DATE]" at bounding box center [126, 106] width 176 height 14
type input "[DATE]"
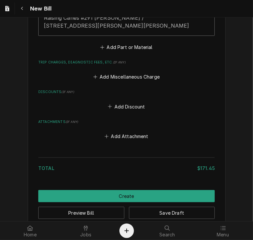
scroll to position [563, 0]
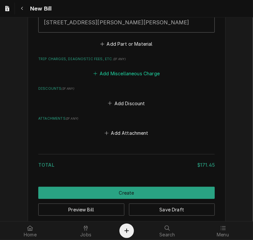
click at [110, 72] on button "Add Miscellaneous Charge" at bounding box center [126, 73] width 69 height 9
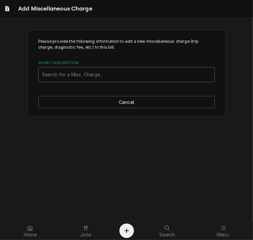
click at [75, 76] on div "Short Description" at bounding box center [126, 75] width 169 height 12
type input "ship"
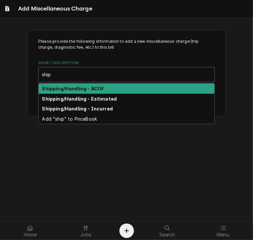
click at [78, 89] on strong "Shipping/Handling - ACOF" at bounding box center [73, 89] width 62 height 6
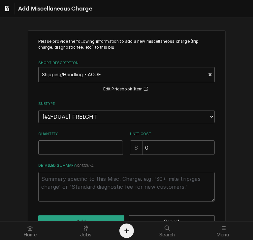
click at [58, 152] on input "Quantity" at bounding box center [80, 148] width 85 height 14
type textarea "x"
type input "1"
drag, startPoint x: 151, startPoint y: 148, endPoint x: 118, endPoint y: 147, distance: 32.9
click at [118, 147] on div "Quantity 1 Unit Cost $ 0" at bounding box center [126, 143] width 176 height 23
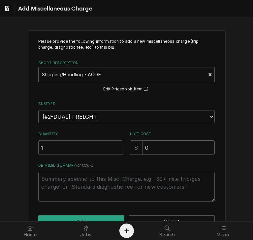
type textarea "x"
type input "2"
type textarea "x"
type input "22"
type textarea "x"
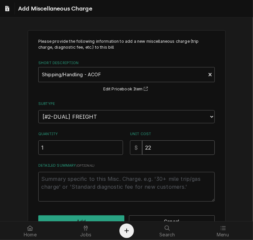
type input "22.1"
type textarea "x"
type input "22.13"
click at [108, 218] on button "Add" at bounding box center [81, 222] width 86 height 12
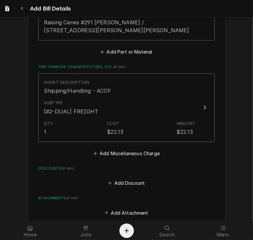
scroll to position [642, 0]
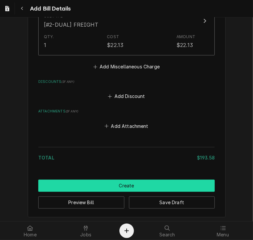
click at [135, 189] on button "Create" at bounding box center [126, 186] width 176 height 12
